Goal: Check status: Check status

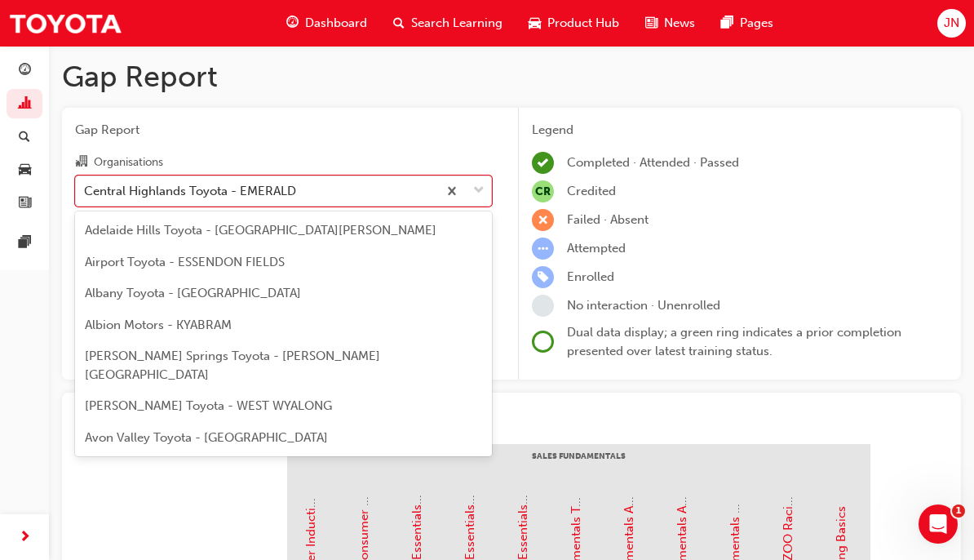
scroll to position [1442, 0]
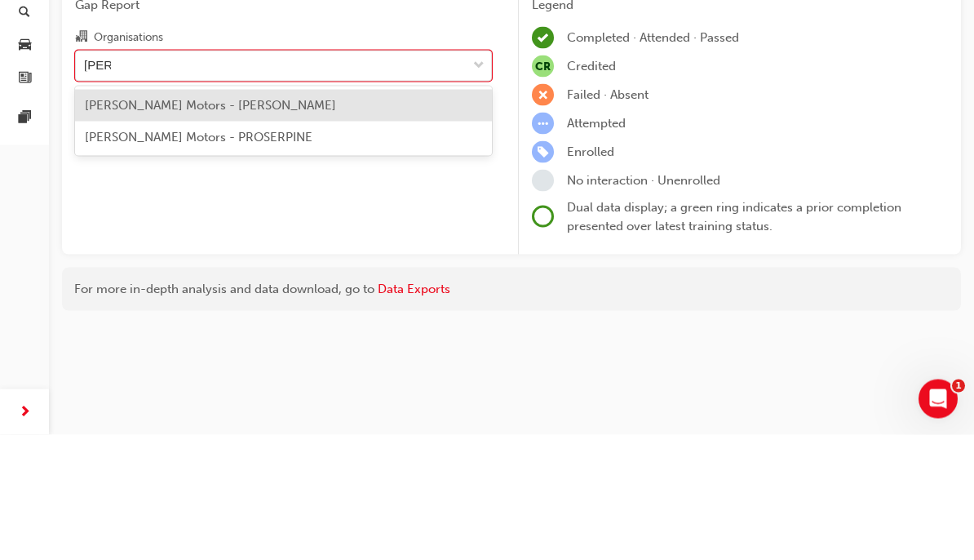
click at [294, 215] on div "[PERSON_NAME] Motors - [PERSON_NAME]" at bounding box center [283, 231] width 417 height 32
type input "[PERSON_NAME]"
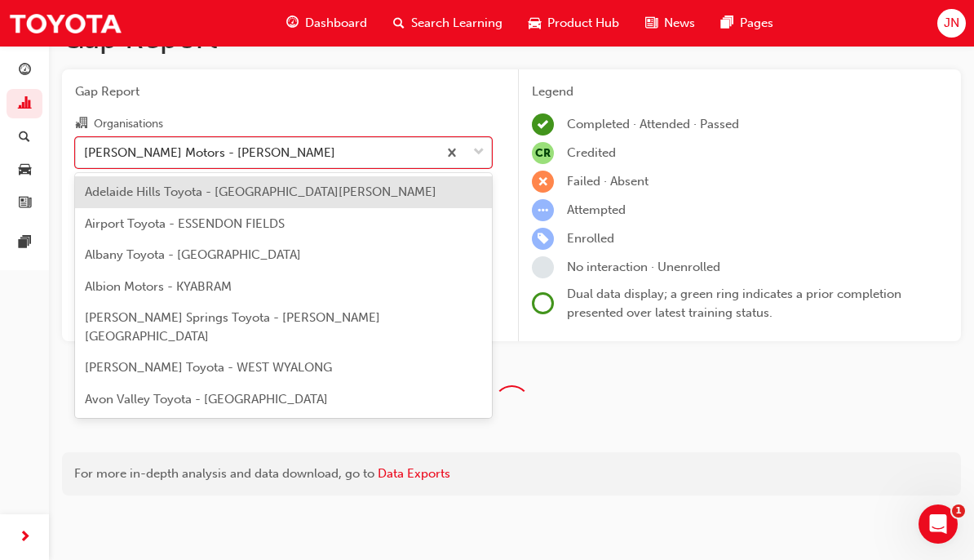
scroll to position [2807, 0]
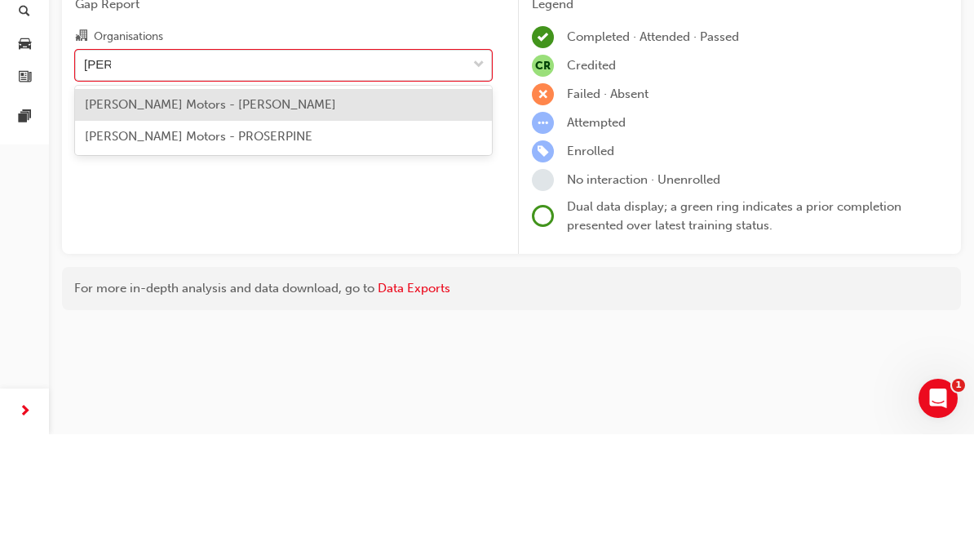
click at [298, 246] on div "[PERSON_NAME] Motors - PROSERPINE" at bounding box center [283, 262] width 417 height 32
type input "[PERSON_NAME]"
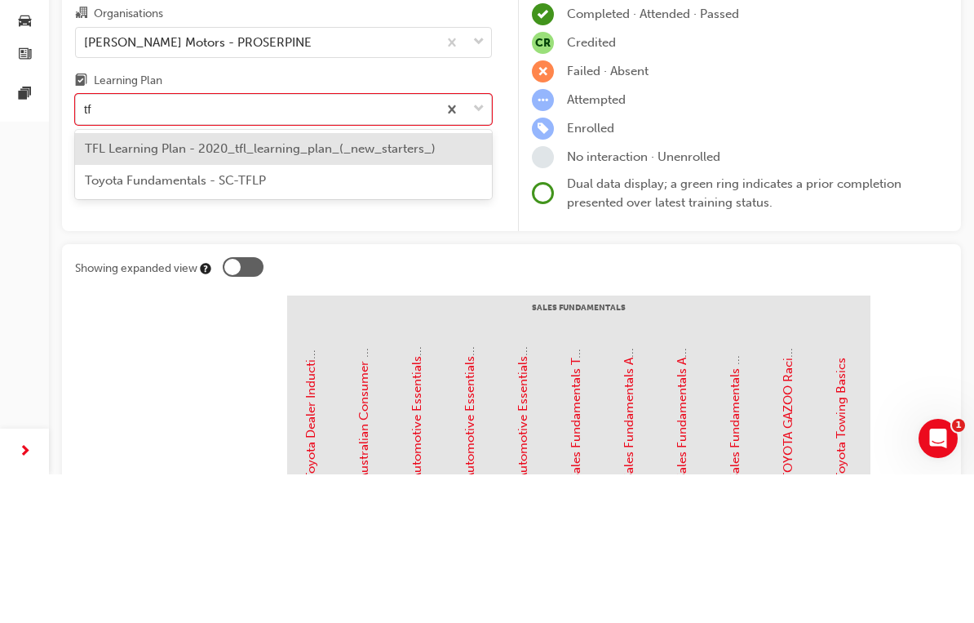
click at [362, 290] on span "TFL Learning Plan - 2020_tfl_learning_plan_(_new_starters_)" at bounding box center [260, 297] width 351 height 15
type input "tf"
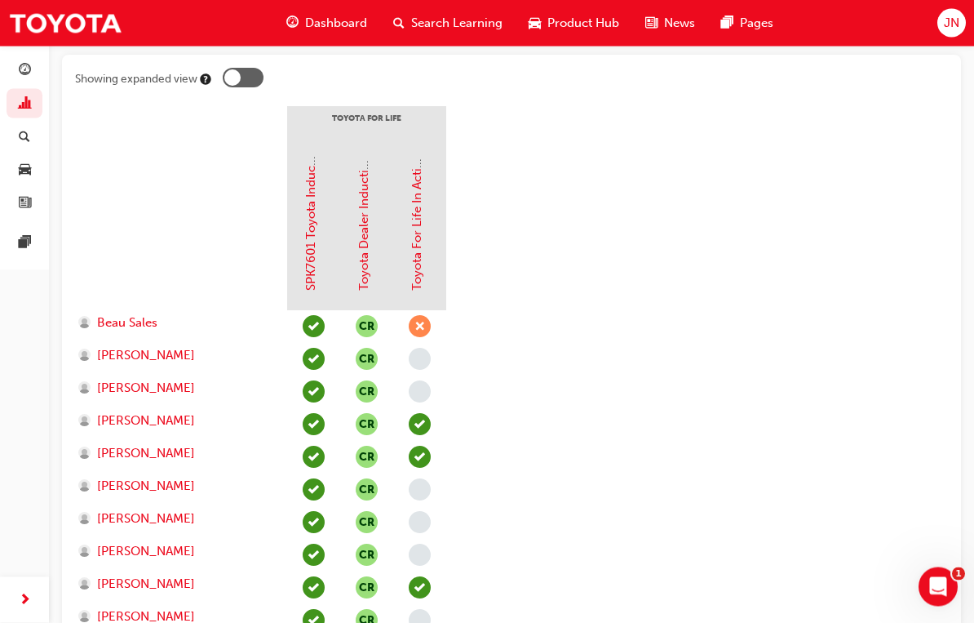
scroll to position [338, 0]
click at [235, 70] on div at bounding box center [232, 77] width 16 height 16
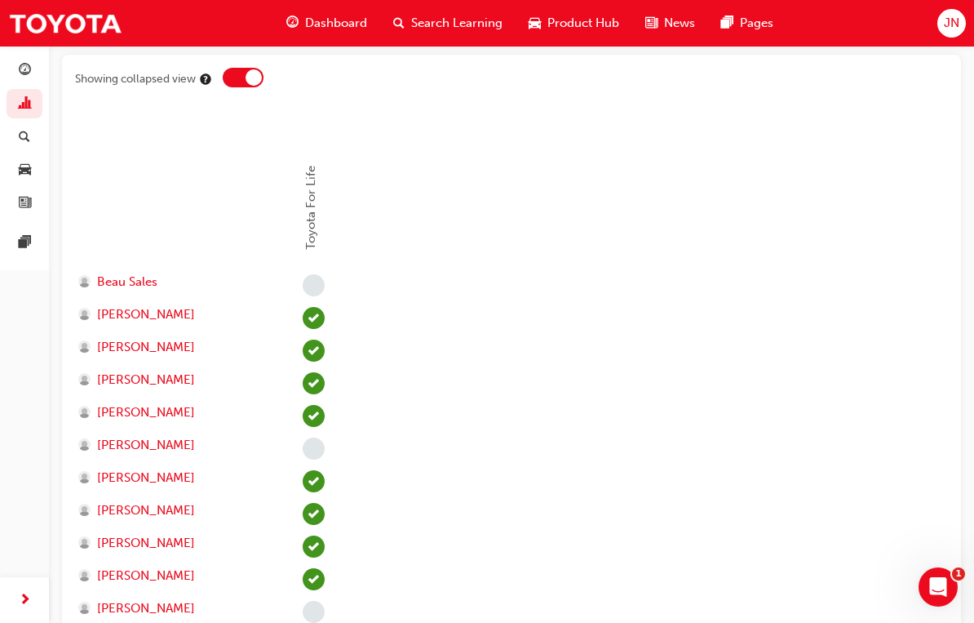
click at [246, 69] on div at bounding box center [243, 78] width 41 height 20
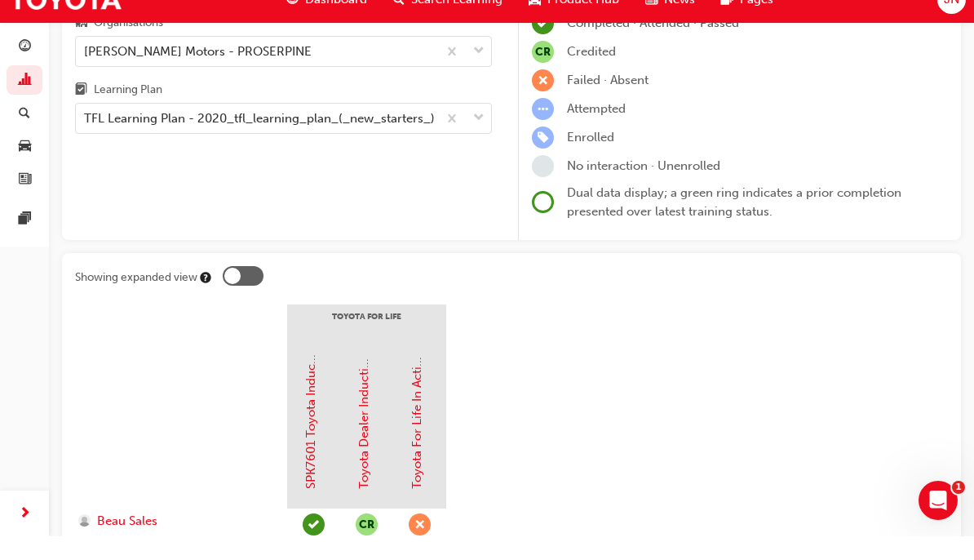
scroll to position [140, 0]
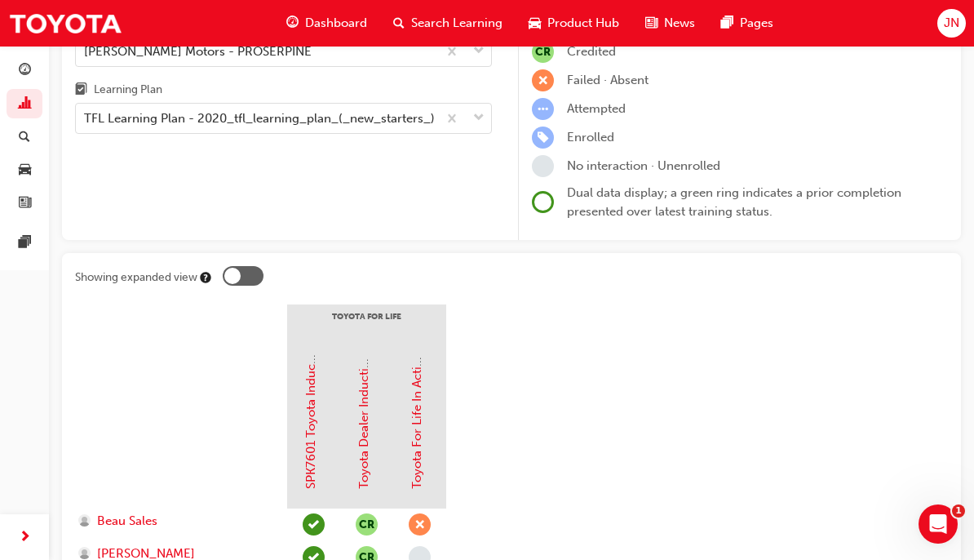
click at [421, 423] on link "Toyota For Life In Action - Virtual Classroom" at bounding box center [417, 363] width 15 height 250
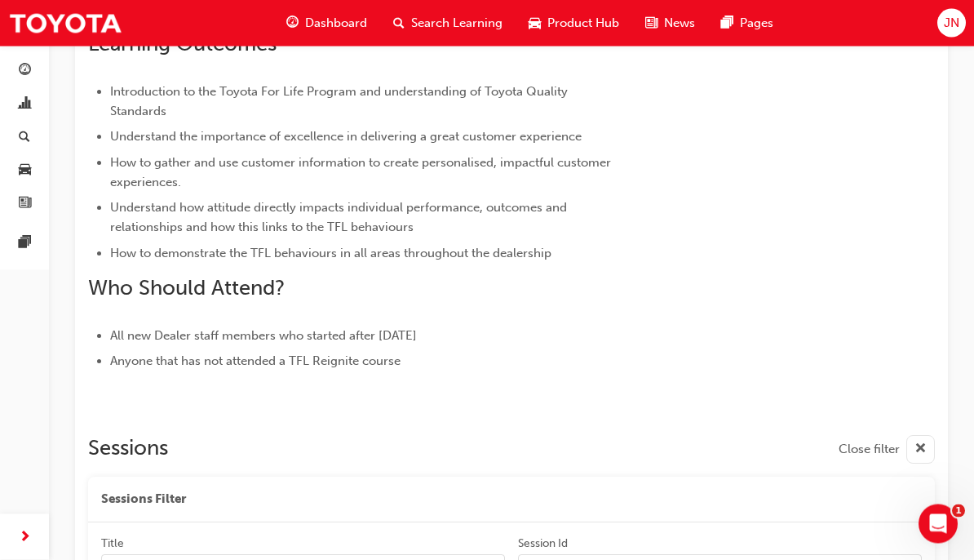
scroll to position [612, 0]
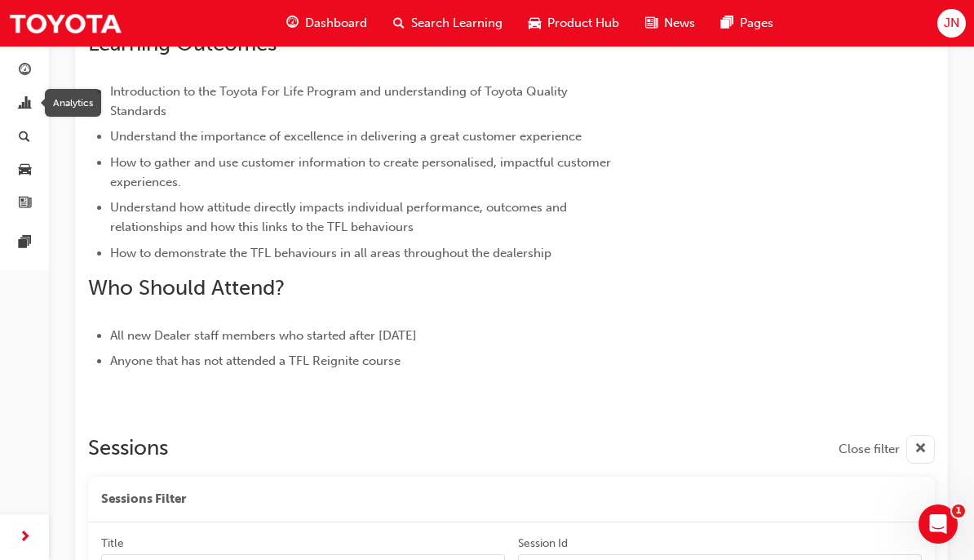
click at [24, 99] on span "chart-icon" at bounding box center [25, 104] width 12 height 15
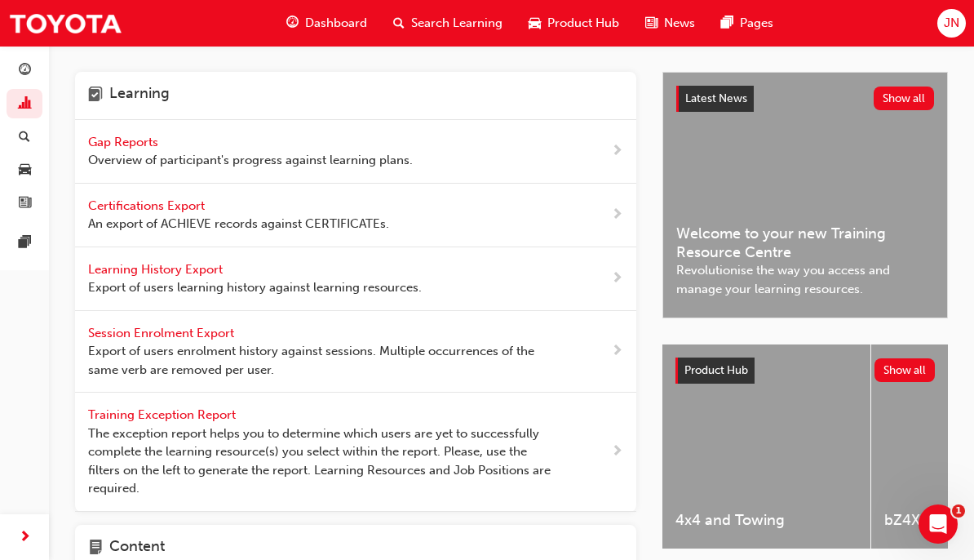
click at [140, 133] on div "Gap Reports Overview of participant's progress against learning plans." at bounding box center [250, 151] width 325 height 37
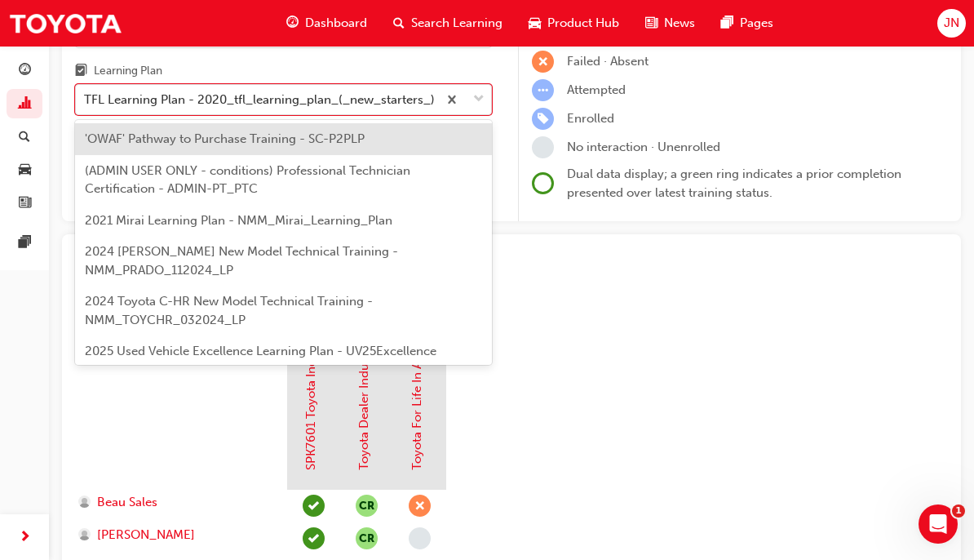
click at [383, 135] on div "'OWAF' Pathway to Purchase Training - SC-P2PLP" at bounding box center [283, 139] width 417 height 32
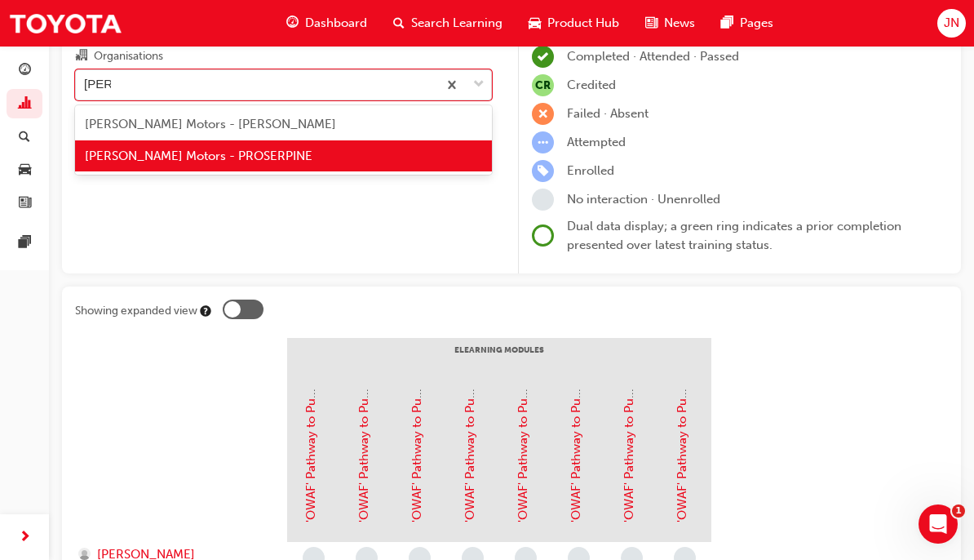
click at [359, 119] on div "[PERSON_NAME] Motors - [PERSON_NAME]" at bounding box center [283, 125] width 417 height 32
type input "[PERSON_NAME]"
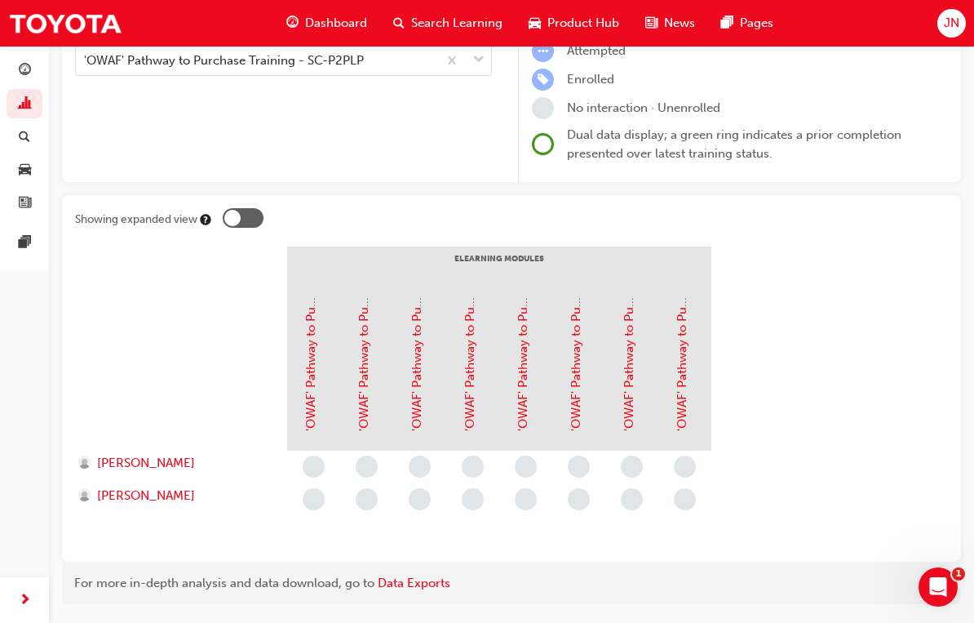
scroll to position [243, 0]
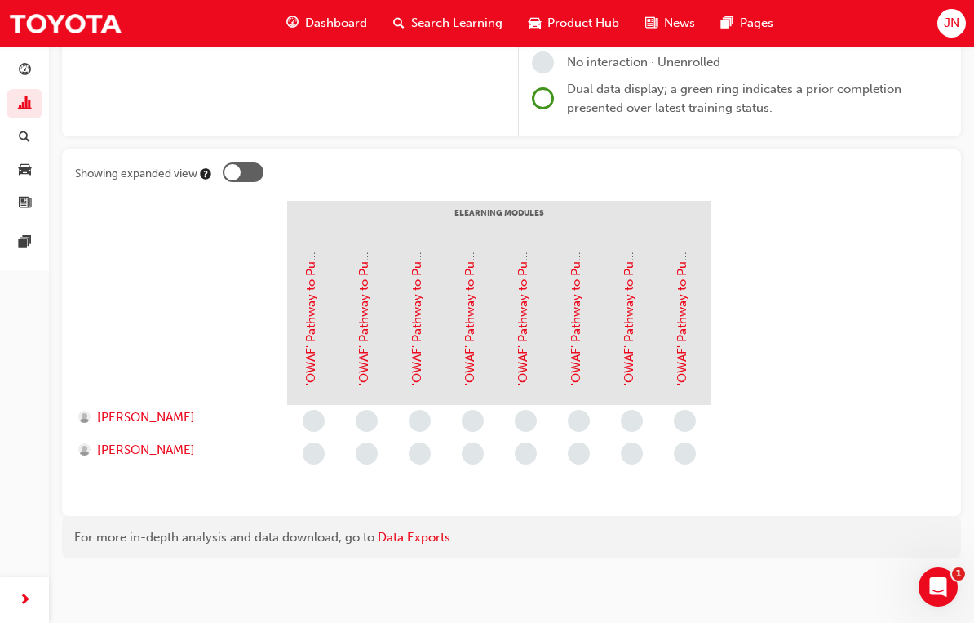
click at [135, 408] on span "[PERSON_NAME]" at bounding box center [146, 417] width 98 height 19
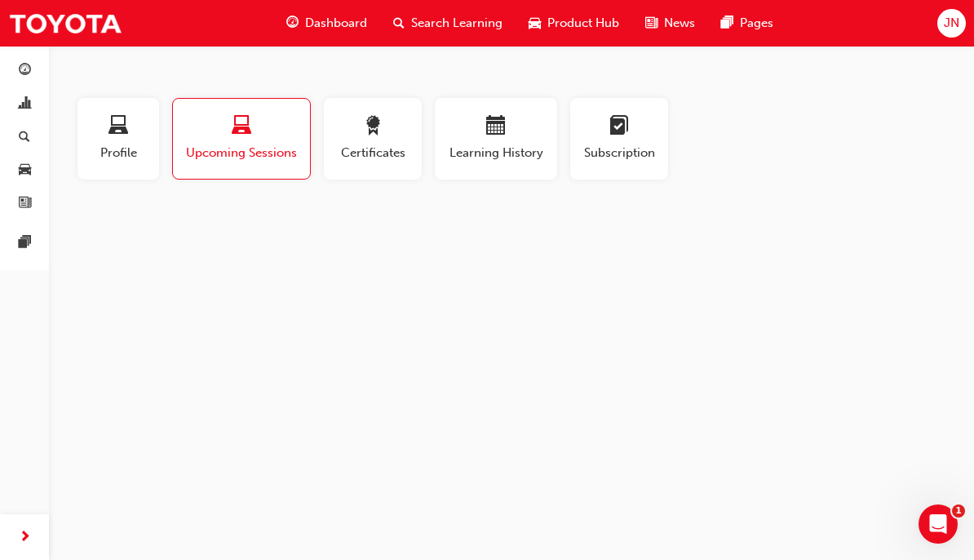
click at [117, 116] on span "laptop-icon" at bounding box center [119, 127] width 20 height 22
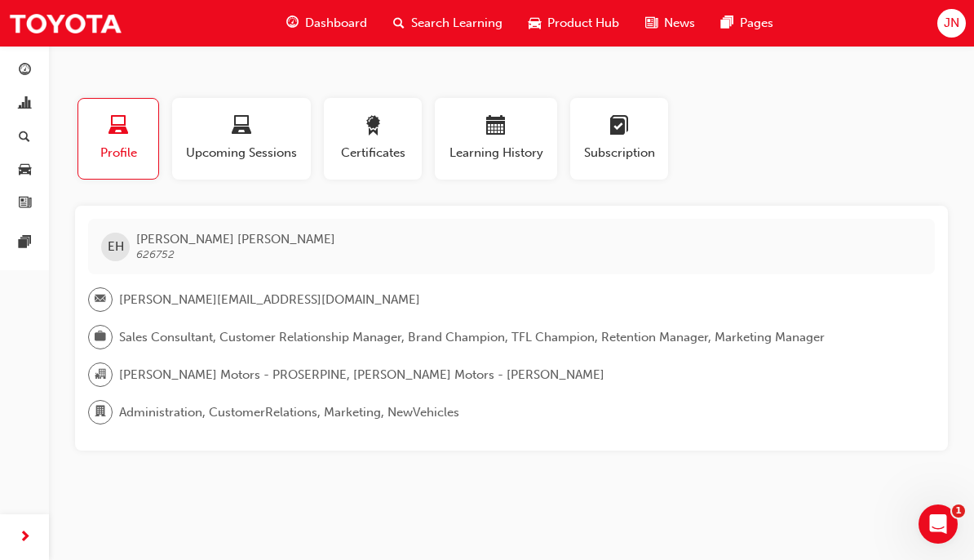
click at [25, 107] on span "chart-icon" at bounding box center [25, 104] width 12 height 15
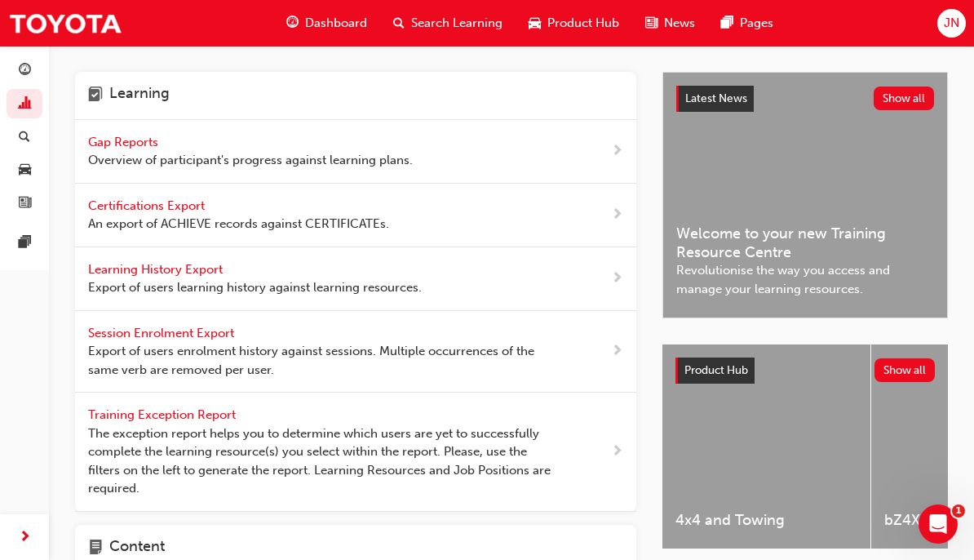
click at [109, 152] on span "Overview of participant's progress against learning plans." at bounding box center [250, 160] width 325 height 19
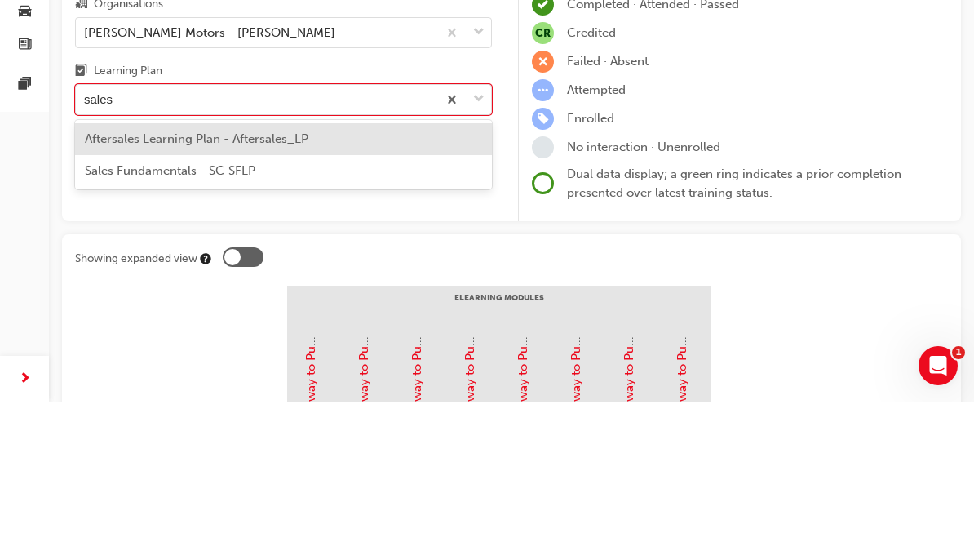
click at [336, 313] on div "Sales Fundamentals - SC-SFLP" at bounding box center [283, 329] width 417 height 32
type input "sales"
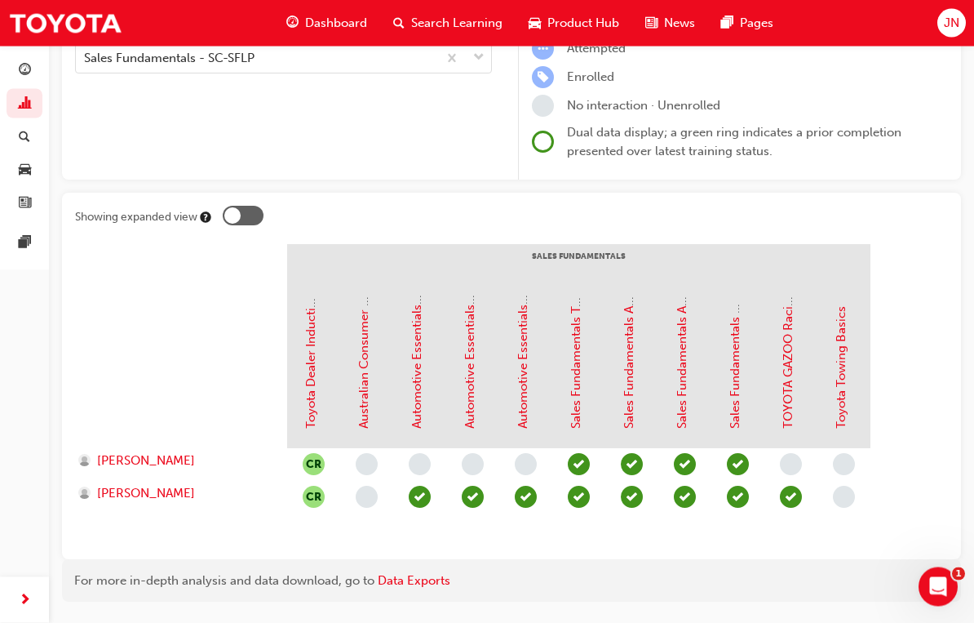
scroll to position [243, 0]
